Goal: Check status

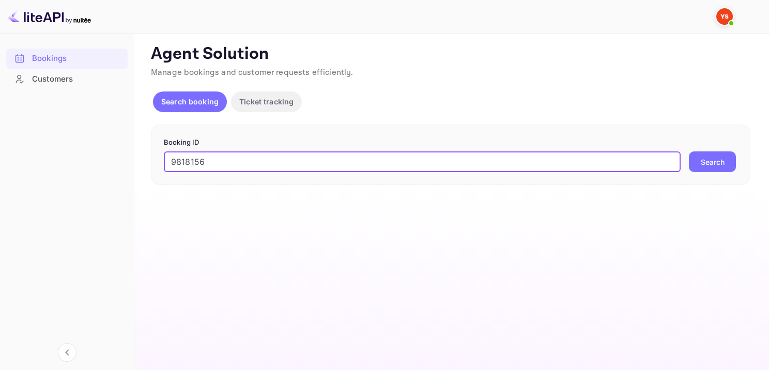
type input "9818156"
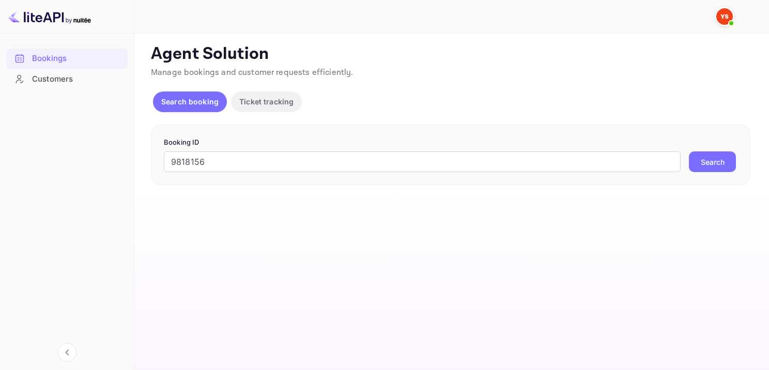
click at [711, 167] on button "Search" at bounding box center [712, 161] width 47 height 21
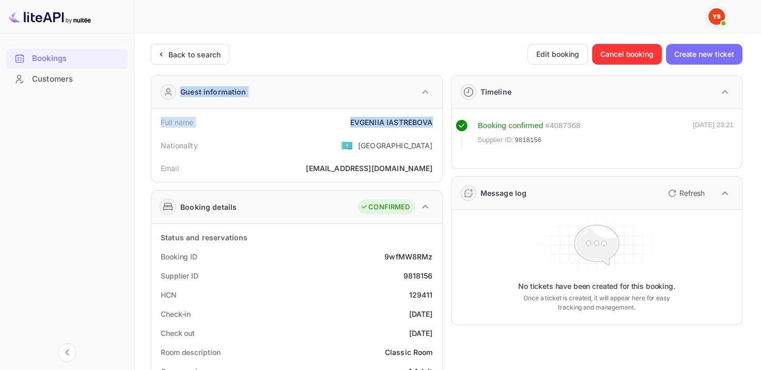
click at [353, 124] on div "[PERSON_NAME]" at bounding box center [391, 122] width 83 height 11
click at [345, 120] on div "Full name [PERSON_NAME]" at bounding box center [297, 122] width 283 height 19
drag, startPoint x: 347, startPoint y: 122, endPoint x: 433, endPoint y: 123, distance: 86.3
click at [433, 123] on div "Full name [PERSON_NAME]" at bounding box center [297, 122] width 283 height 19
copy div "[PERSON_NAME]"
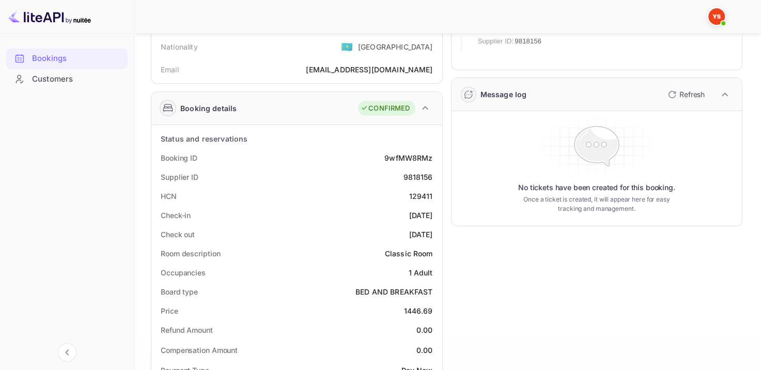
scroll to position [155, 0]
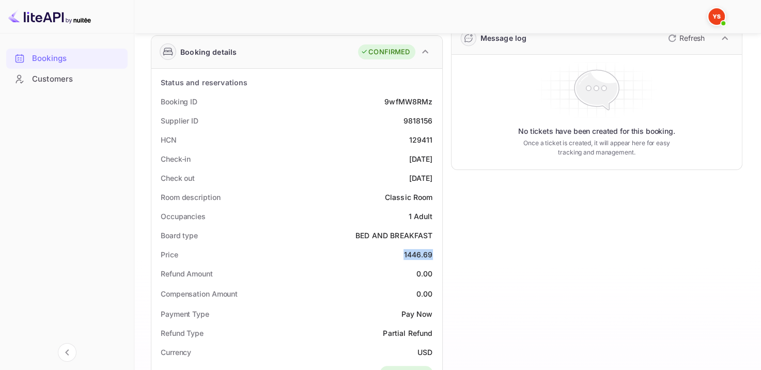
drag, startPoint x: 402, startPoint y: 251, endPoint x: 436, endPoint y: 256, distance: 34.4
click at [436, 256] on div "Price 1446.69" at bounding box center [297, 254] width 283 height 19
copy div "1446.69"
